Goal: Find specific page/section: Find specific page/section

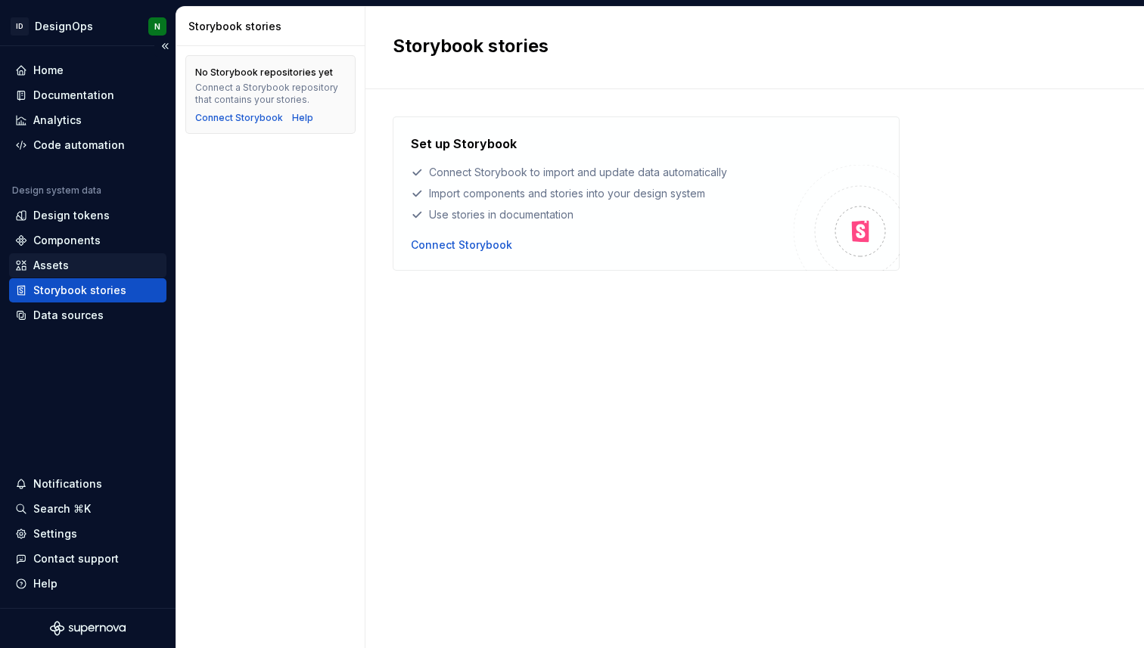
click at [92, 259] on div "Assets" at bounding box center [87, 265] width 145 height 15
